Goal: Task Accomplishment & Management: Manage account settings

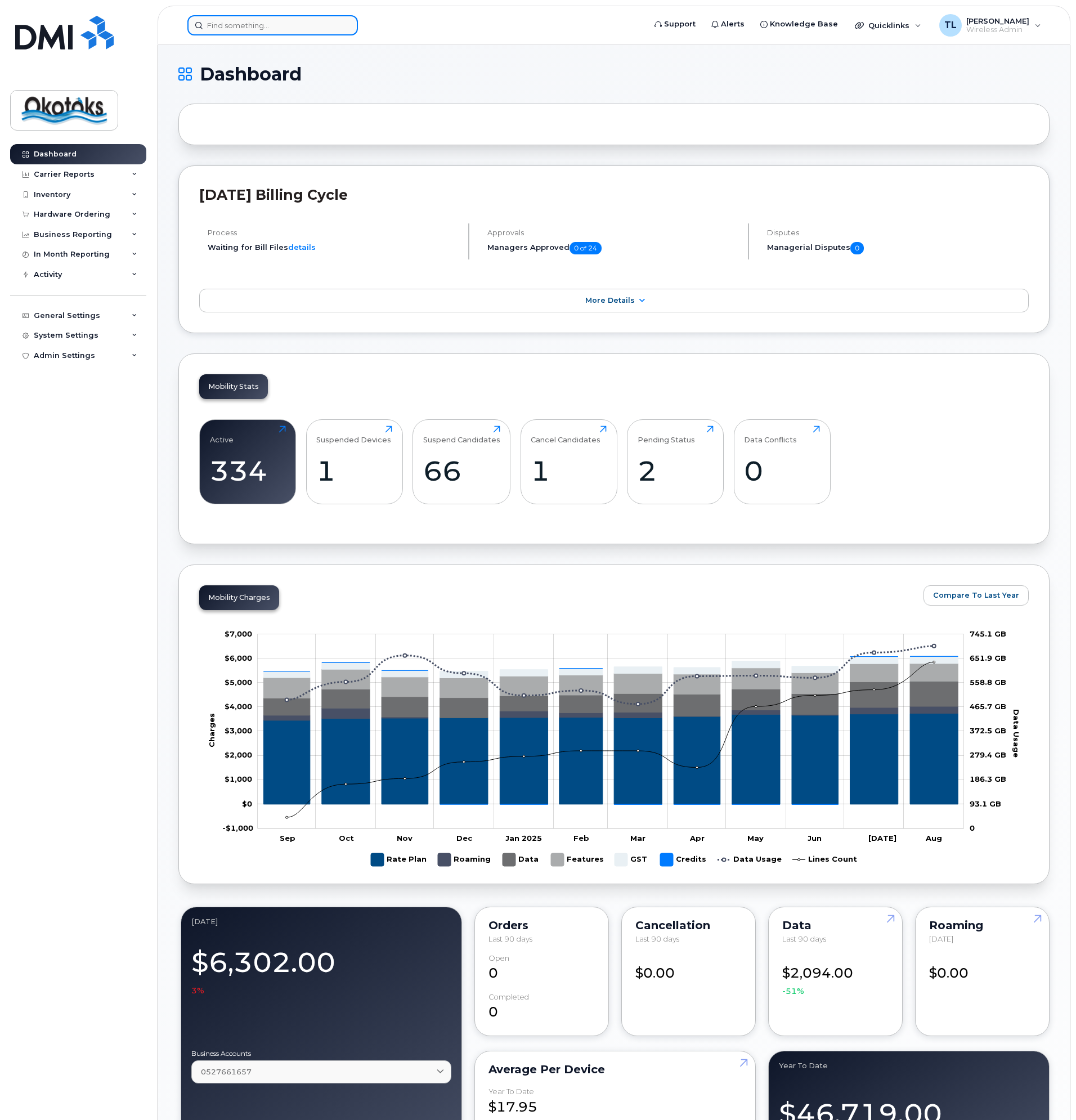
click at [257, 23] on input at bounding box center [273, 25] width 170 height 20
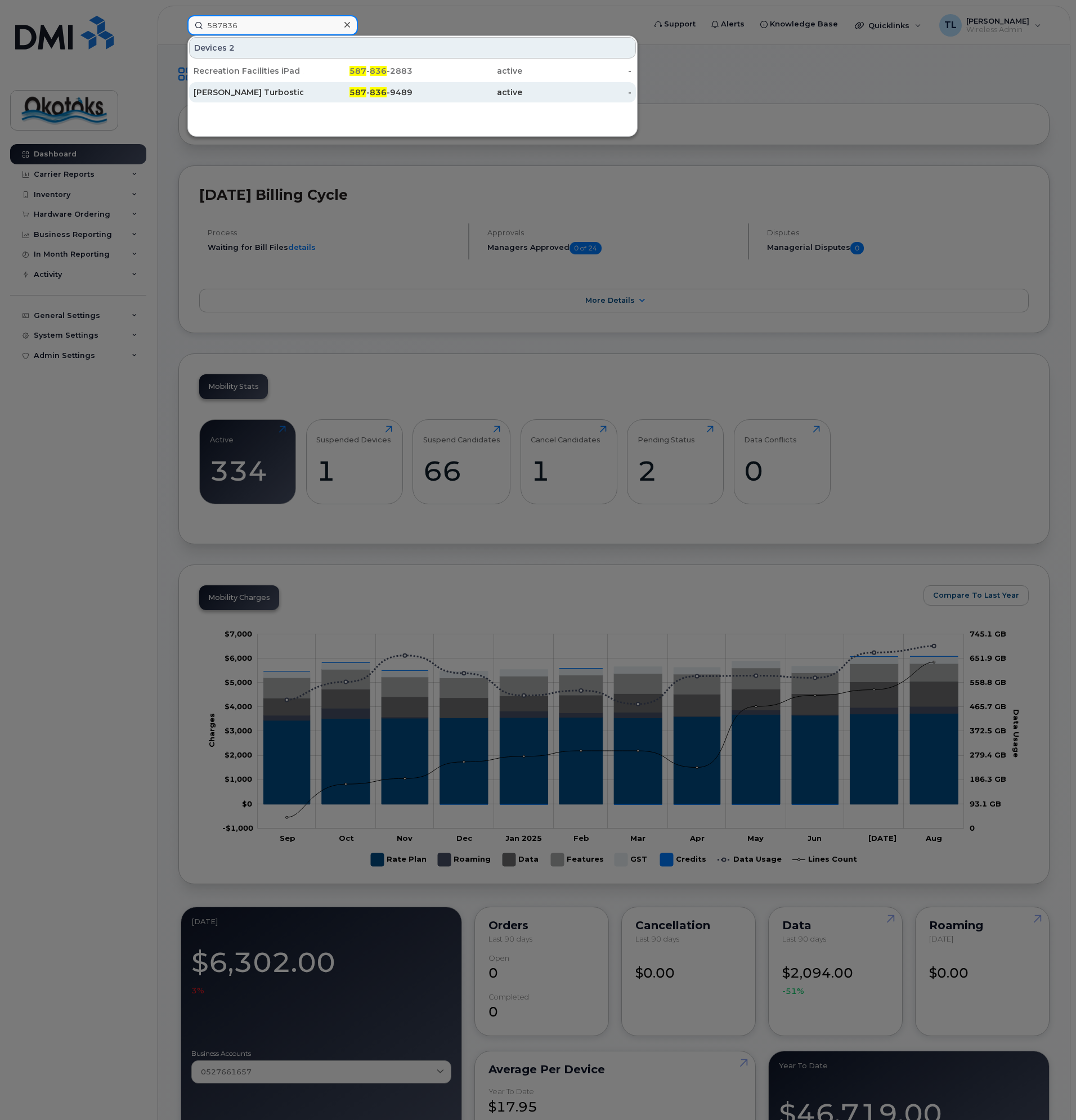
type input "587836"
click at [238, 91] on div "Trevor Laboucane Turbostick" at bounding box center [248, 92] width 110 height 11
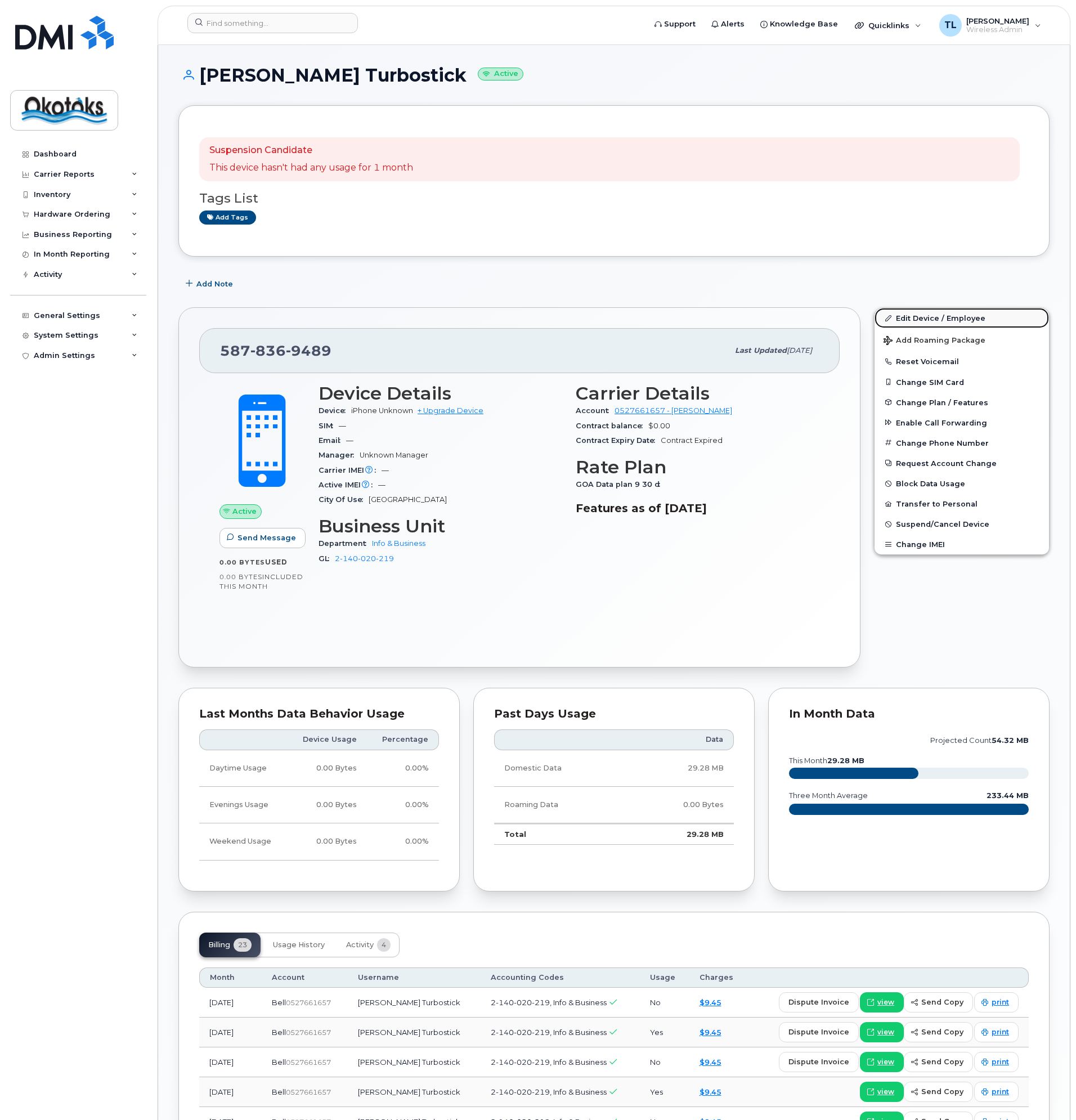
click at [917, 316] on link "Edit Device / Employee" at bounding box center [962, 318] width 174 height 20
click at [257, 24] on input at bounding box center [273, 23] width 170 height 20
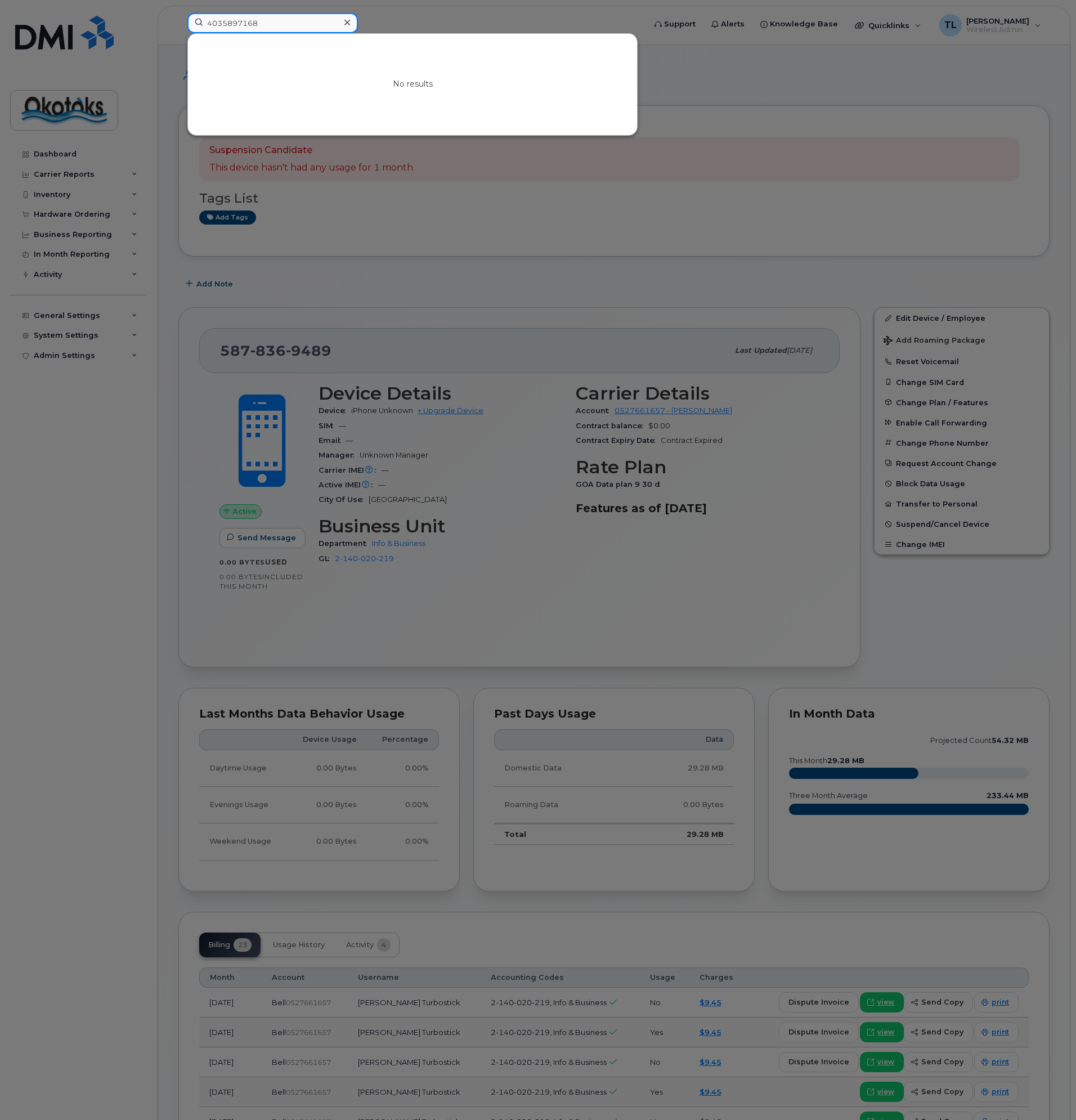
drag, startPoint x: 290, startPoint y: 25, endPoint x: 147, endPoint y: 26, distance: 143.0
click at [179, 28] on div "4035897168 No results" at bounding box center [412, 25] width 468 height 25
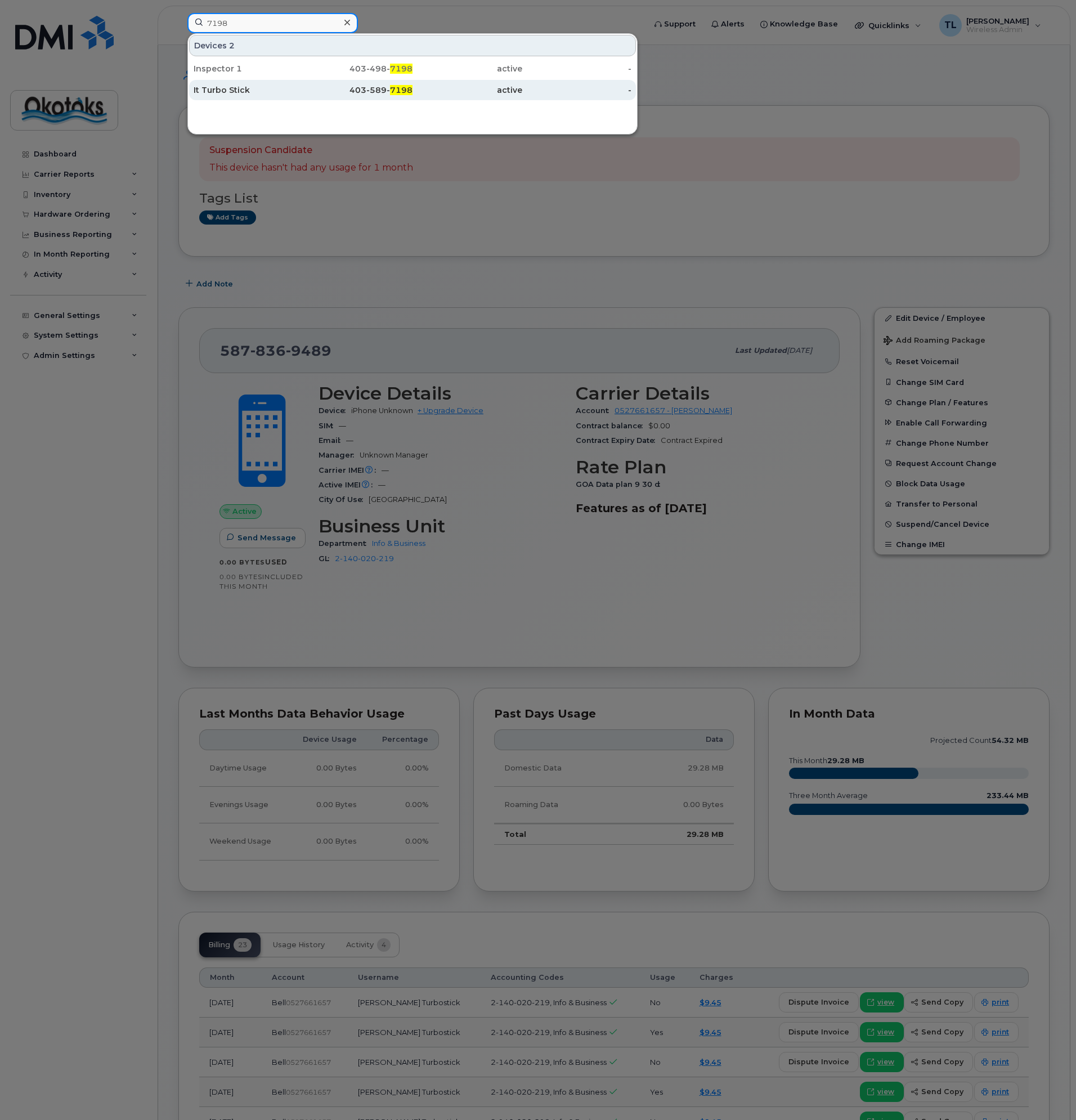
type input "7198"
click at [224, 88] on div "It Turbo Stick" at bounding box center [248, 90] width 110 height 11
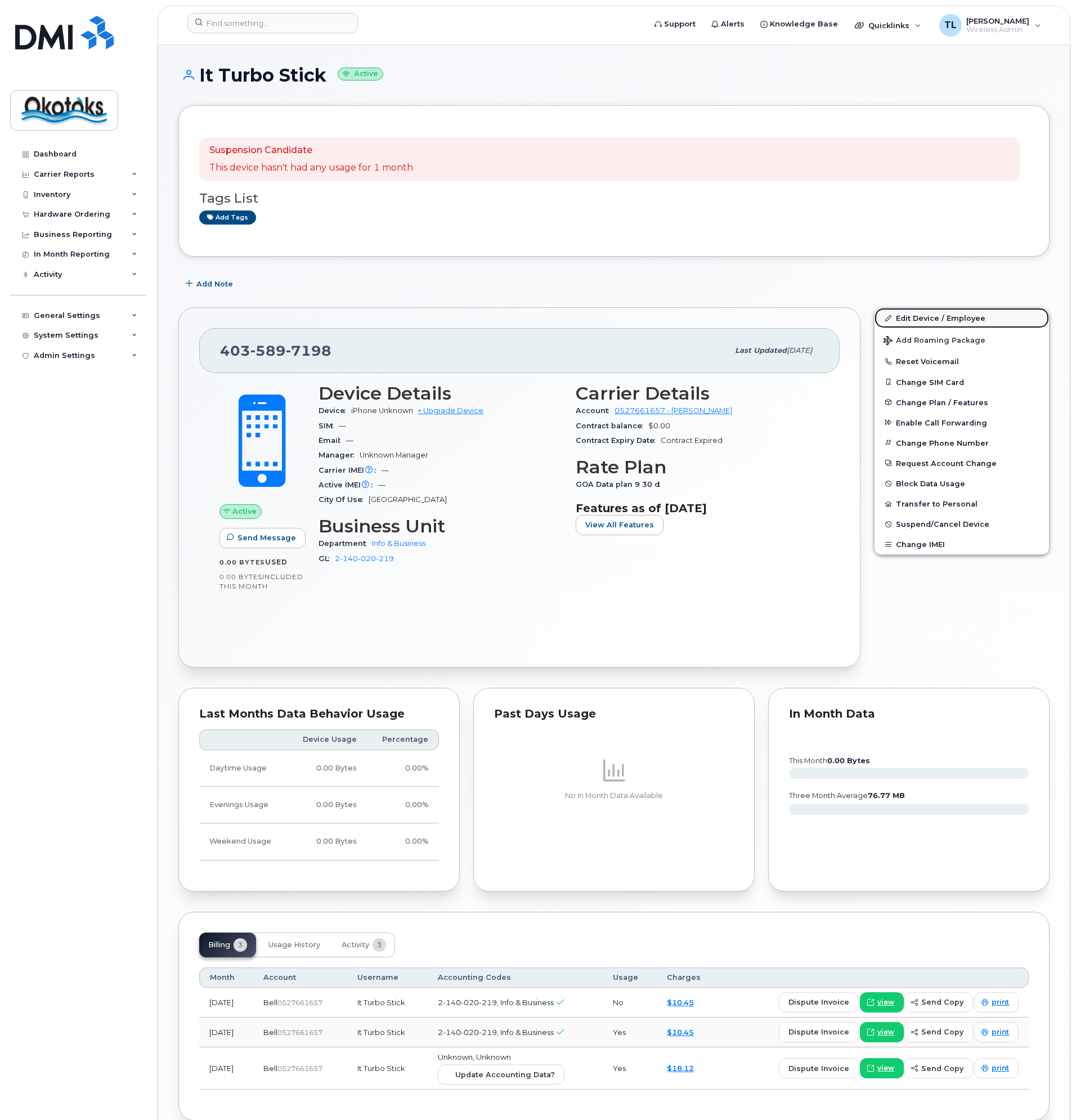
click at [918, 321] on link "Edit Device / Employee" at bounding box center [962, 318] width 174 height 20
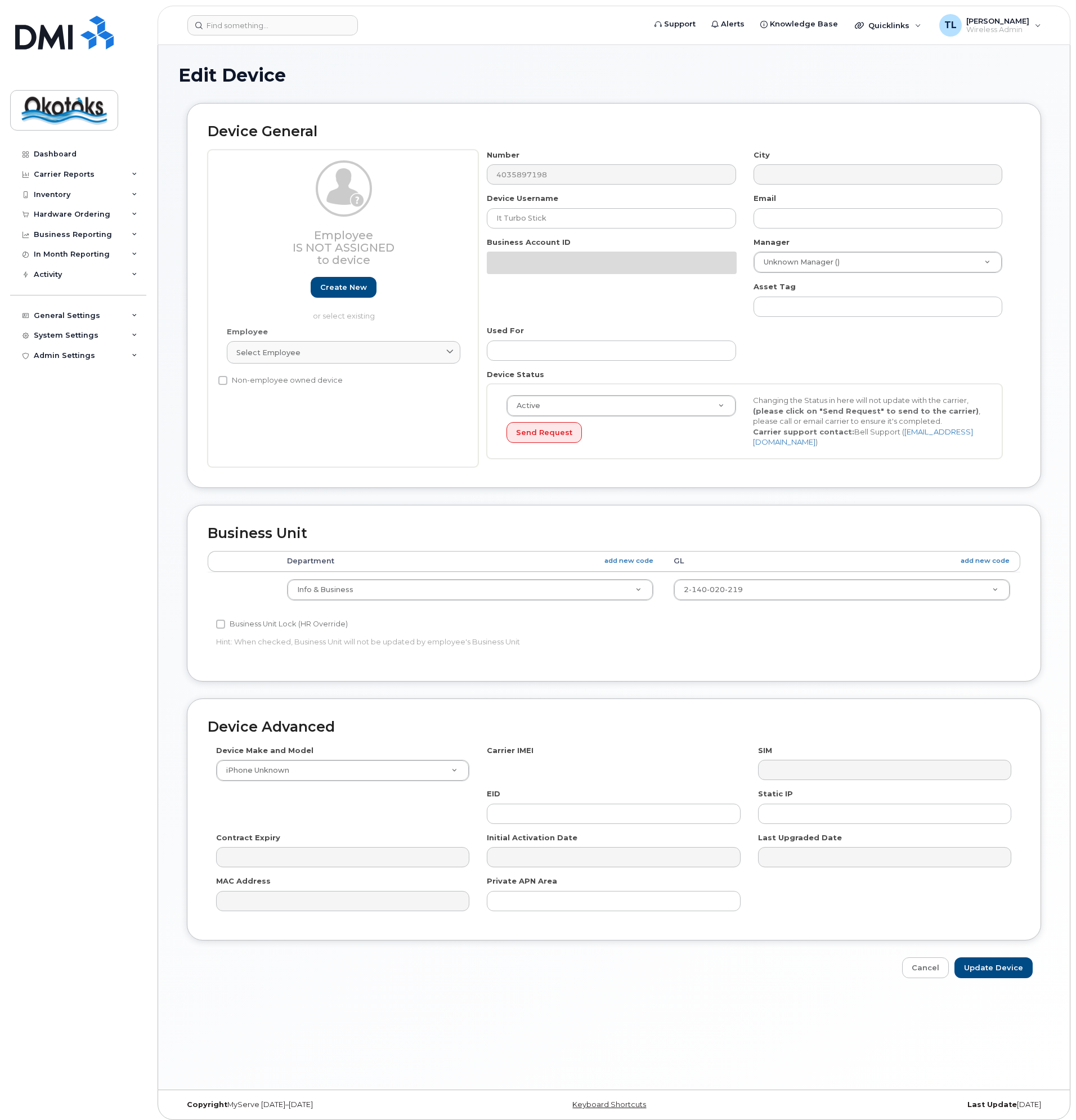
select select "90707"
select select "90731"
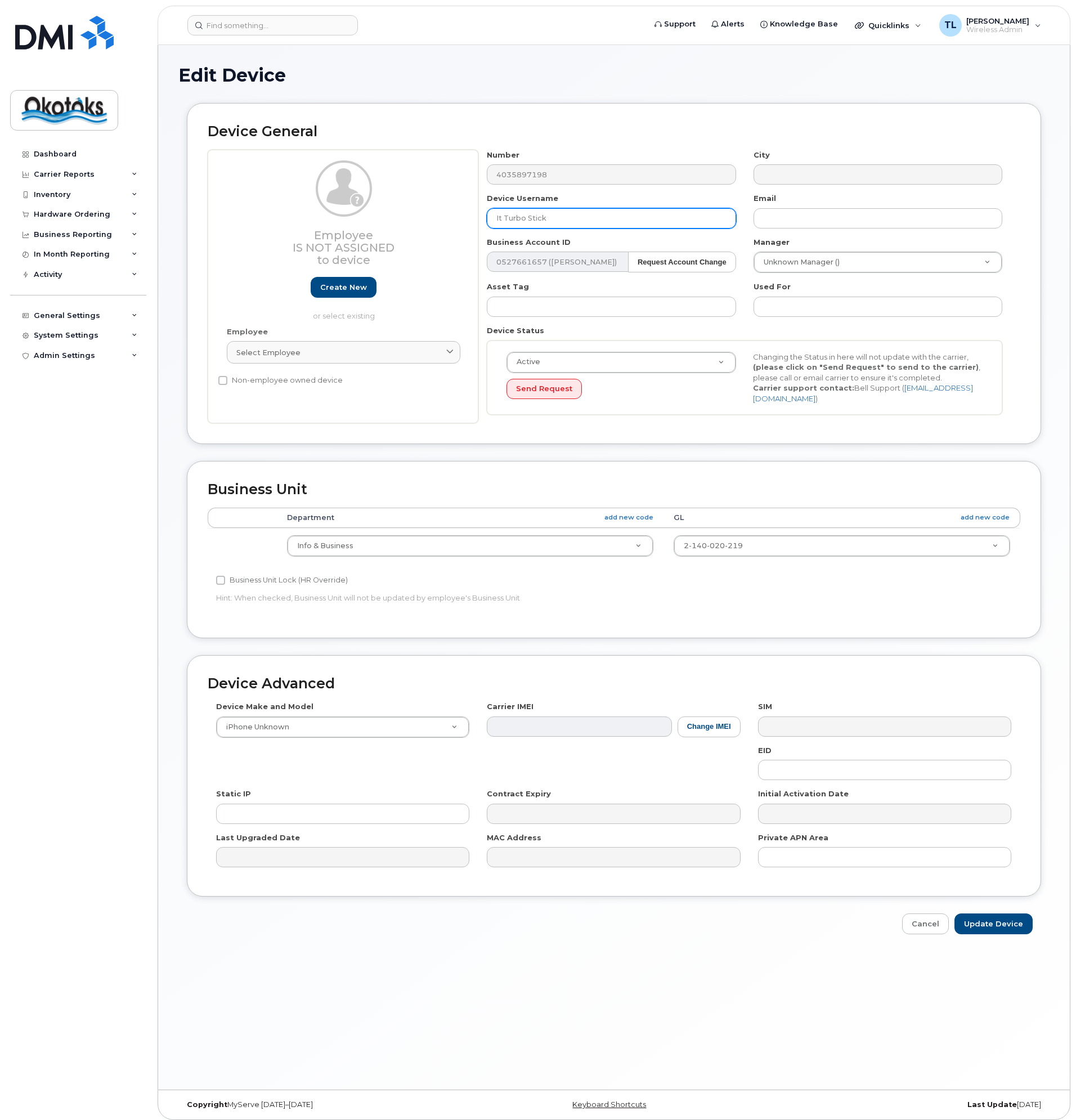
drag, startPoint x: 502, startPoint y: 218, endPoint x: 483, endPoint y: 222, distance: 19.4
click at [483, 222] on div "Device Username It Turbo Stick" at bounding box center [611, 210] width 266 height 35
type input "Trevor Laboucane Turbo Stick"
click at [998, 920] on input "Update Device" at bounding box center [993, 924] width 79 height 21
type input "Saving..."
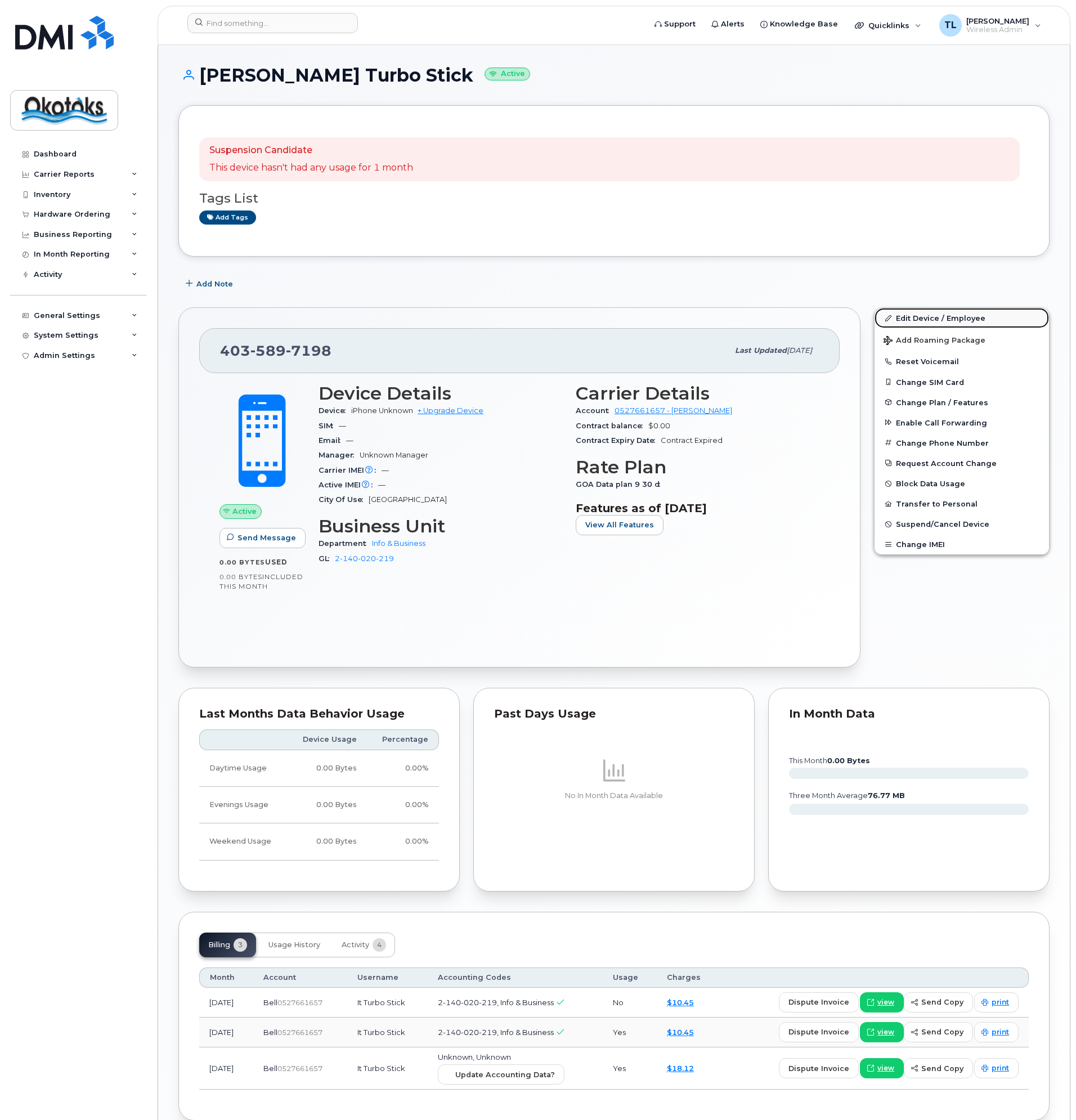
click at [926, 316] on link "Edit Device / Employee" at bounding box center [962, 318] width 174 height 20
click at [927, 319] on link "Edit Device / Employee" at bounding box center [962, 318] width 174 height 20
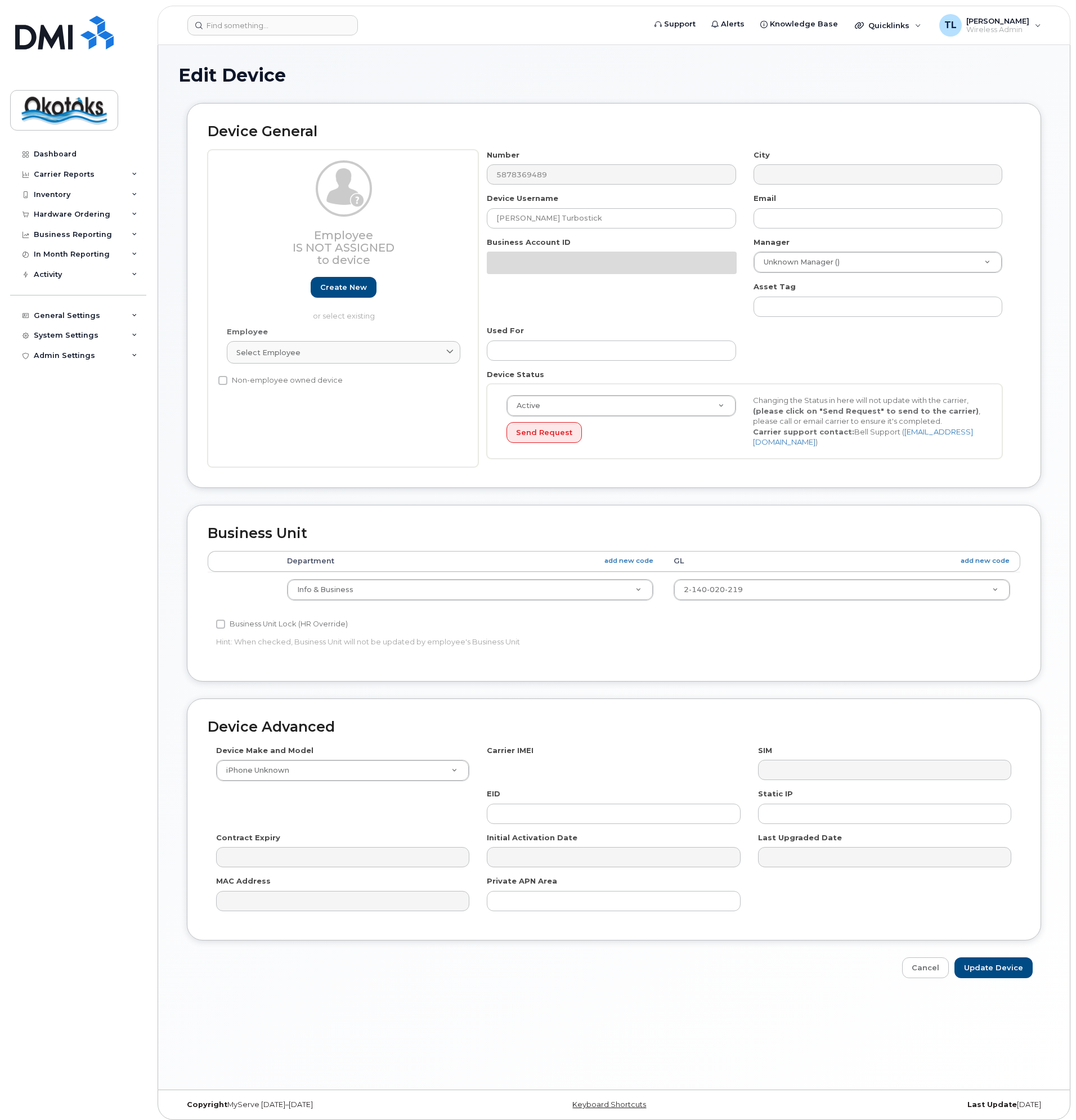
select select "90707"
select select "90731"
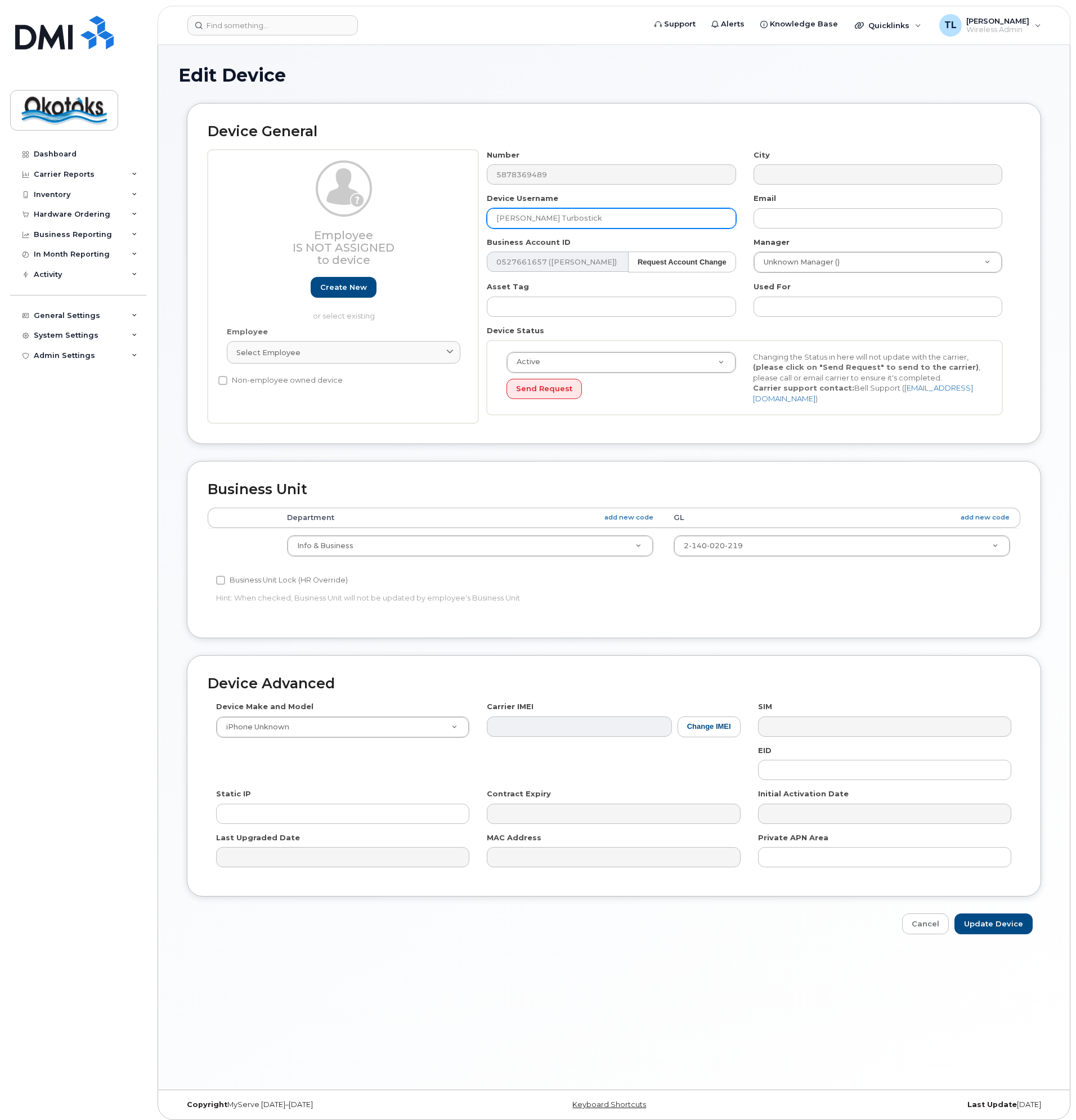
drag, startPoint x: 562, startPoint y: 219, endPoint x: 448, endPoint y: 224, distance: 114.1
click at [451, 222] on div "Employee Is not assigned to device Create new or select existing Employee Selec…" at bounding box center [614, 287] width 813 height 274
type input "IT Turbostick"
click at [1000, 923] on input "Update Device" at bounding box center [993, 924] width 79 height 21
type input "Saving..."
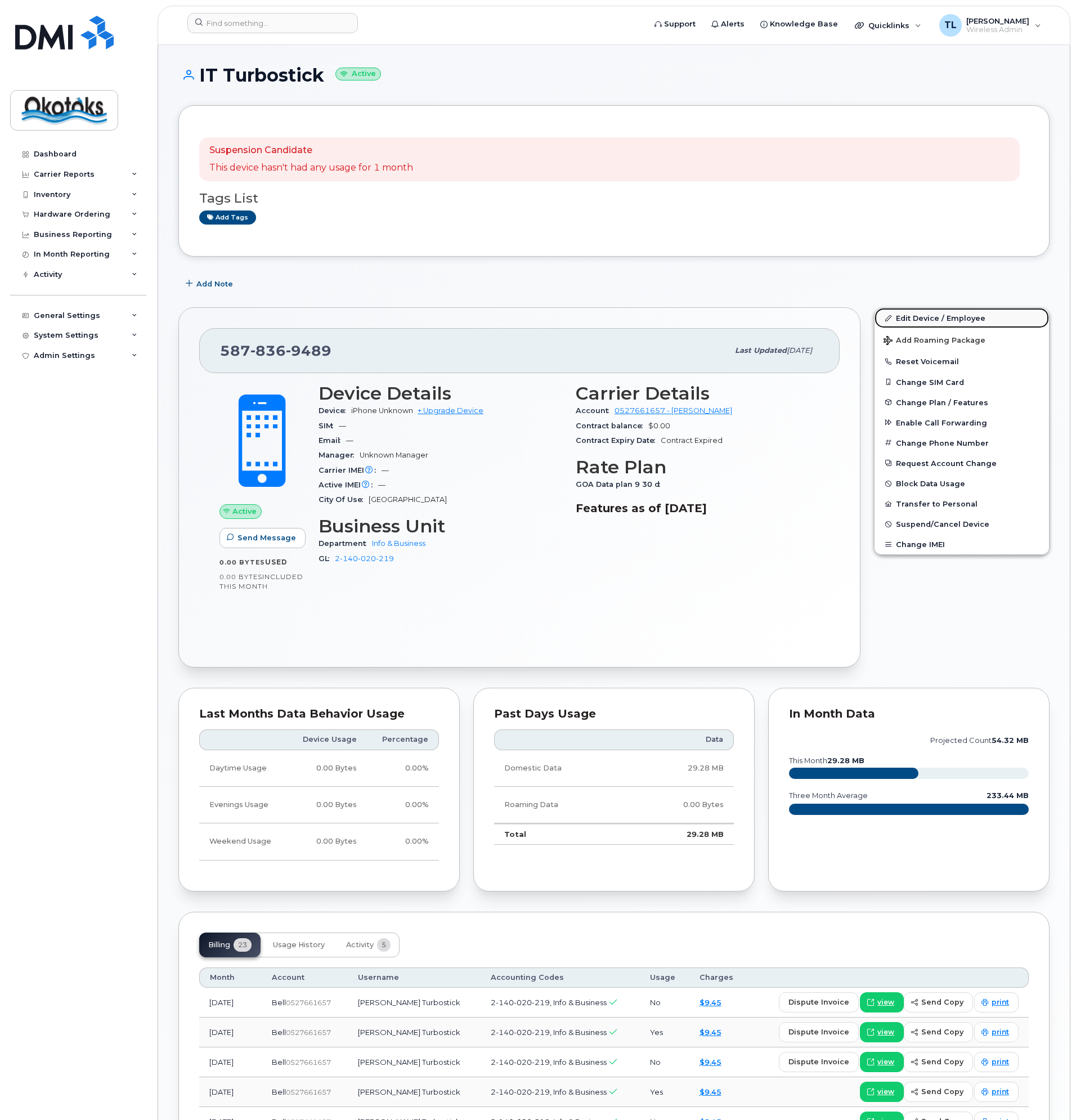
click at [924, 316] on link "Edit Device / Employee" at bounding box center [962, 318] width 174 height 20
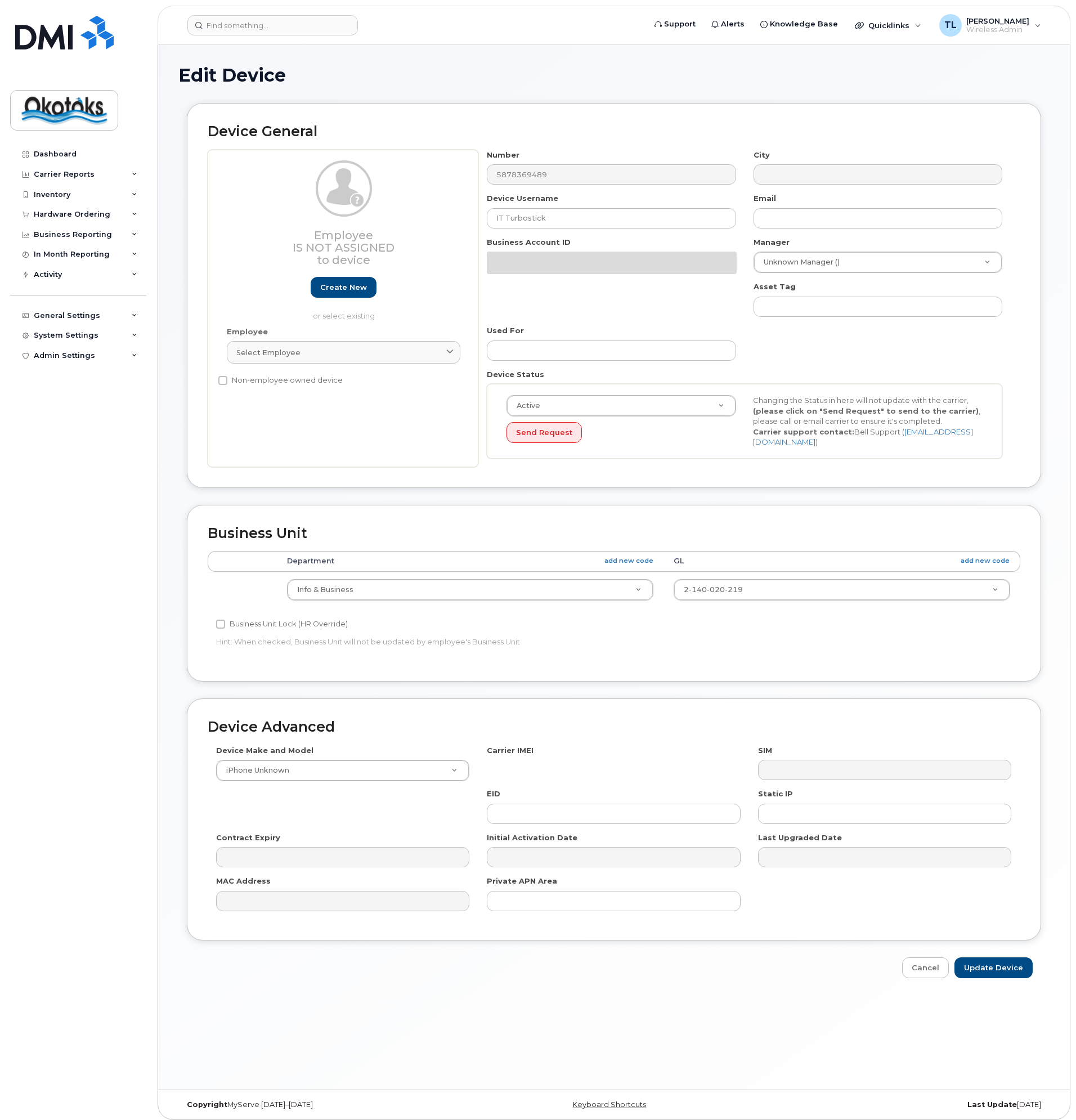
select select "90707"
select select "90731"
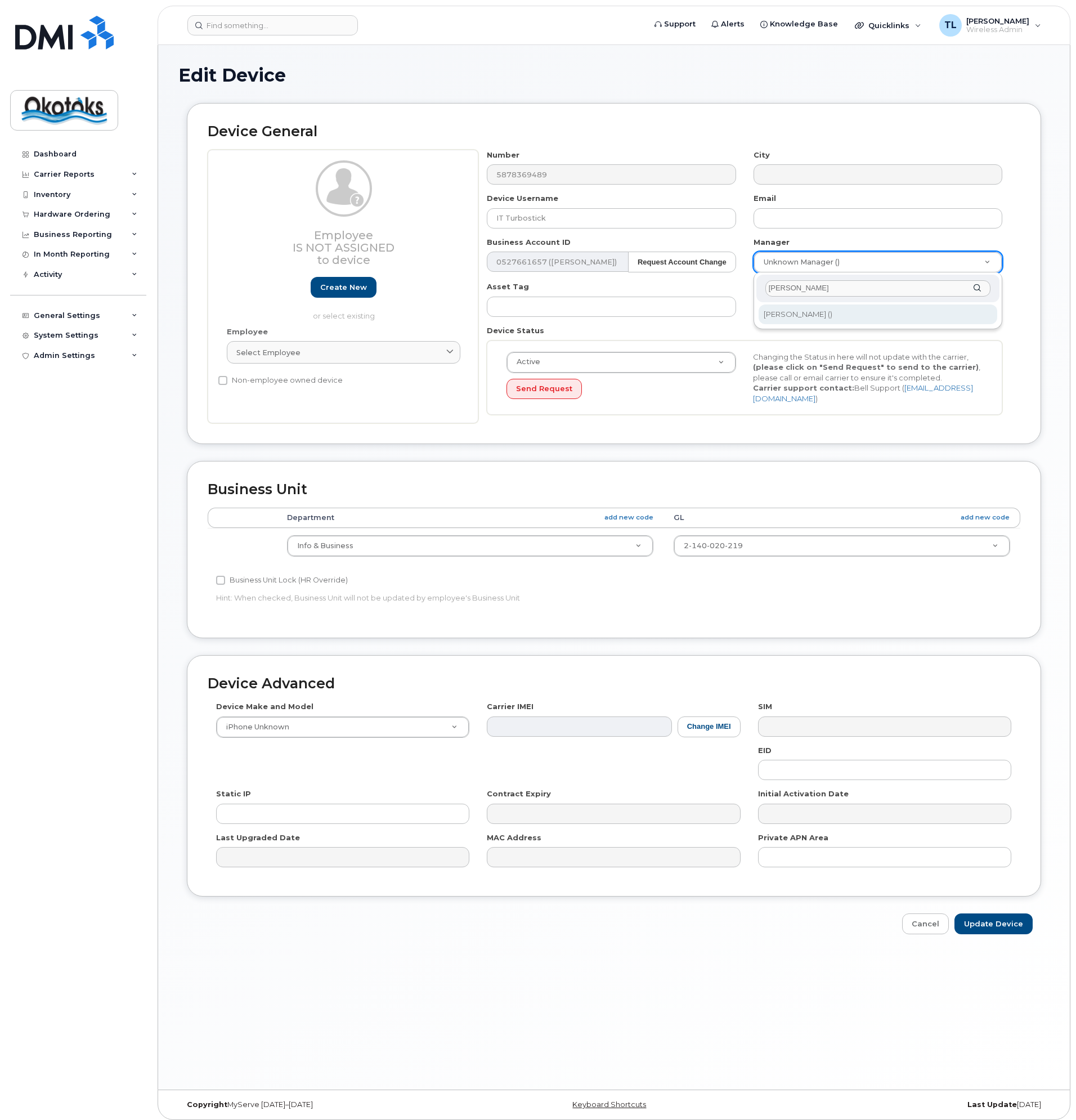
type input "tony"
type input "1918770"
click at [997, 928] on input "Update Device" at bounding box center [993, 924] width 79 height 21
type input "Saving..."
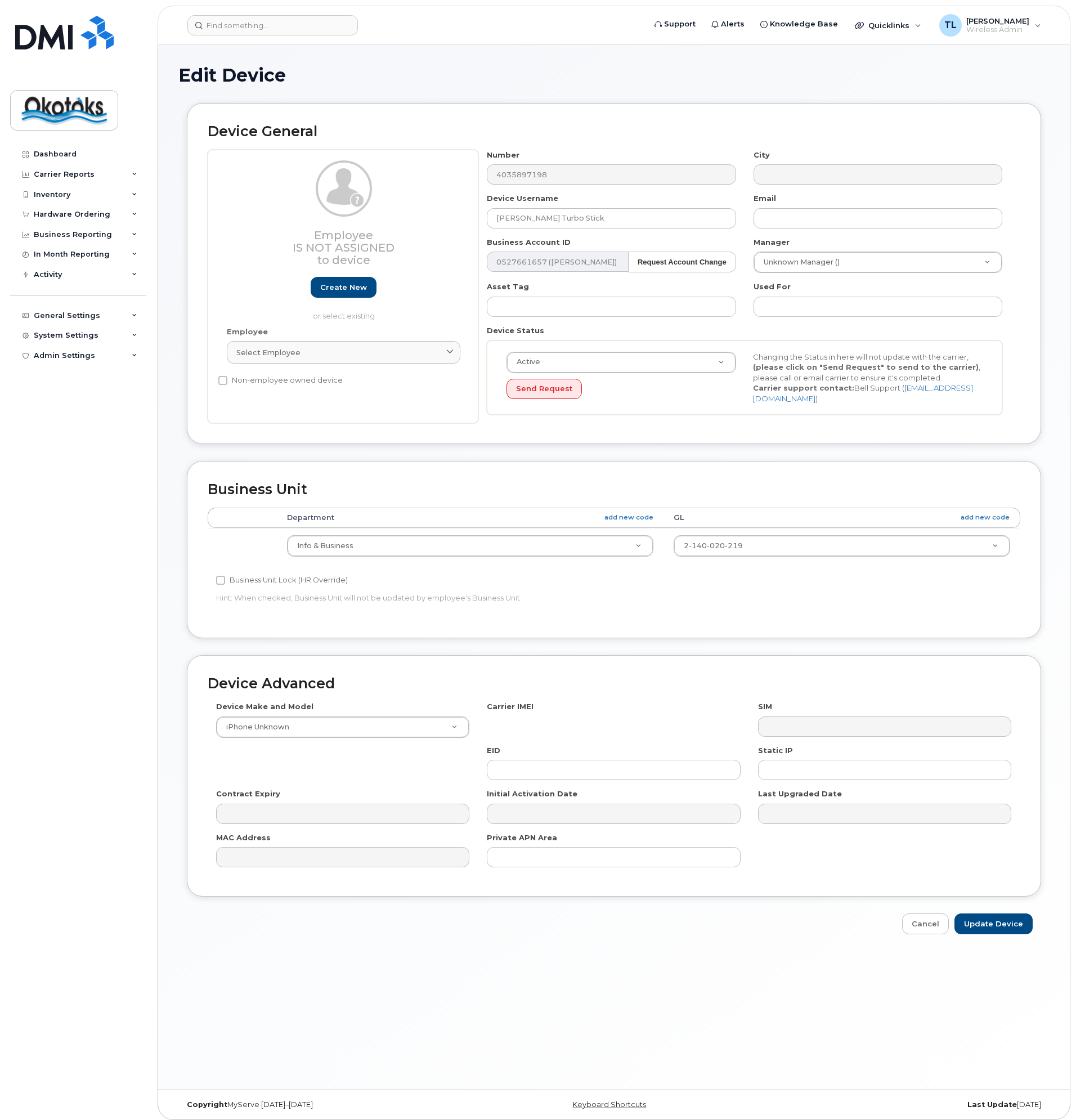
select select "90707"
select select "90731"
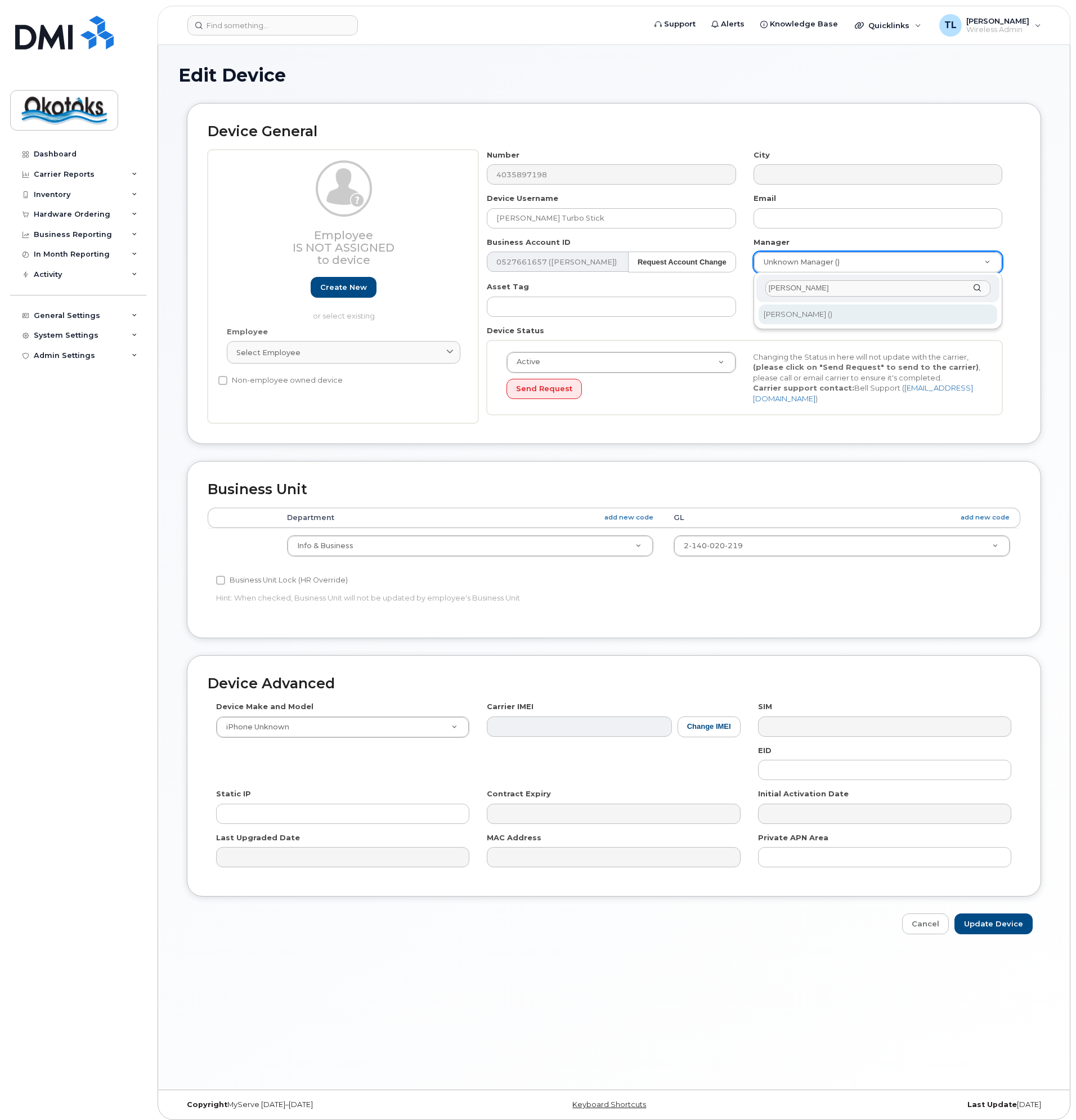
type input "tony"
type input "1918770"
click at [996, 923] on input "Update Device" at bounding box center [993, 924] width 79 height 21
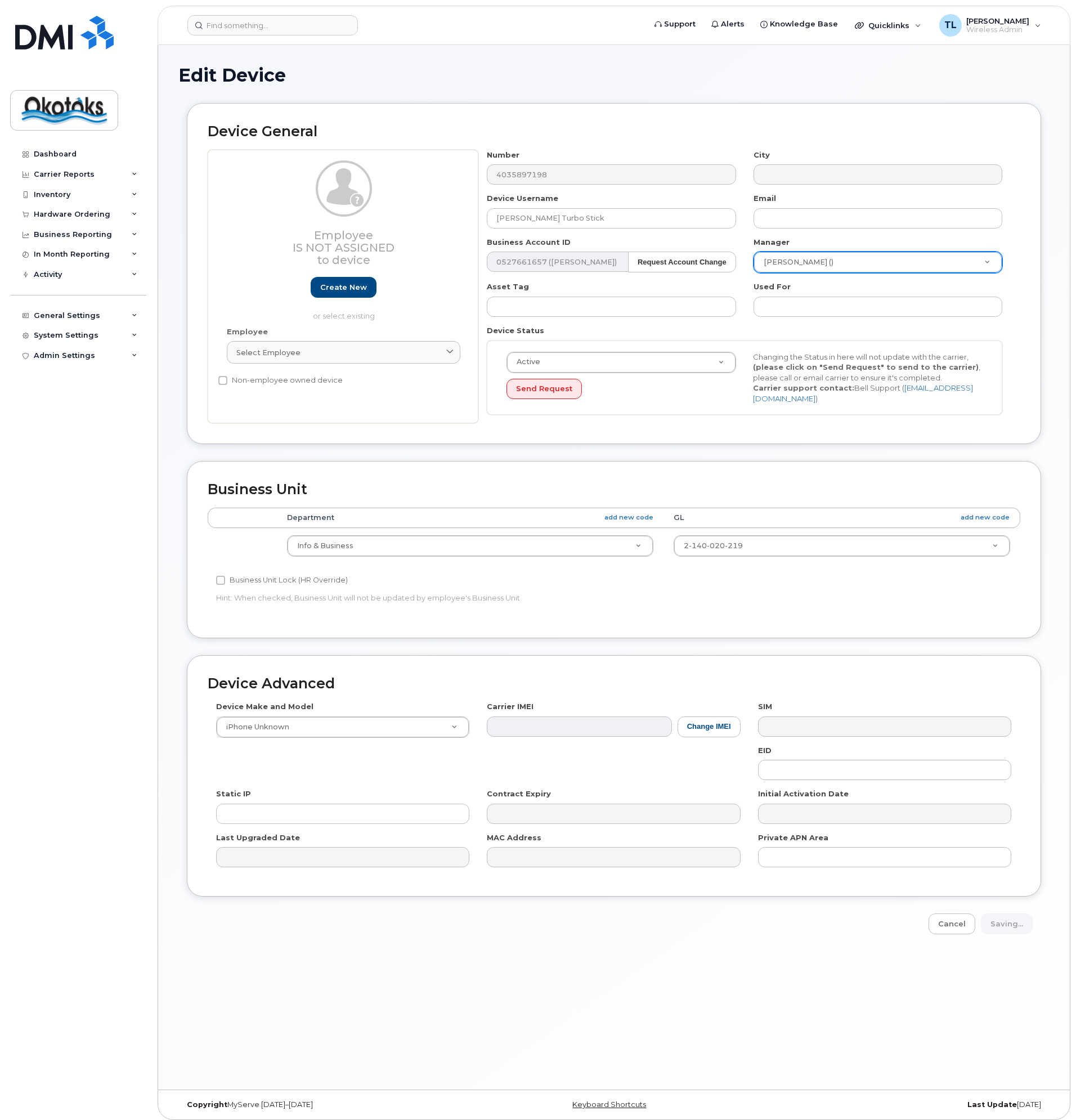
type input "Saving..."
